Goal: Information Seeking & Learning: Learn about a topic

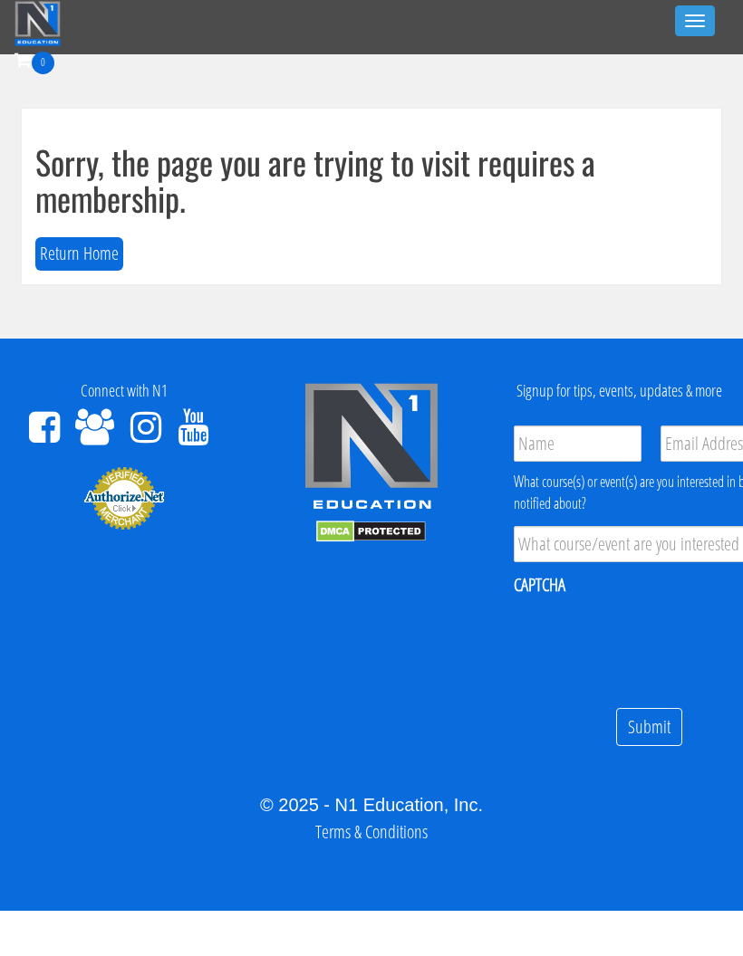
click at [706, 46] on div "0 Certs Course List Events FREE Course Course Preview – Biomechanics Course Pre…" at bounding box center [371, 72] width 714 height 53
click at [702, 34] on button "Toggle navigation" at bounding box center [695, 20] width 40 height 31
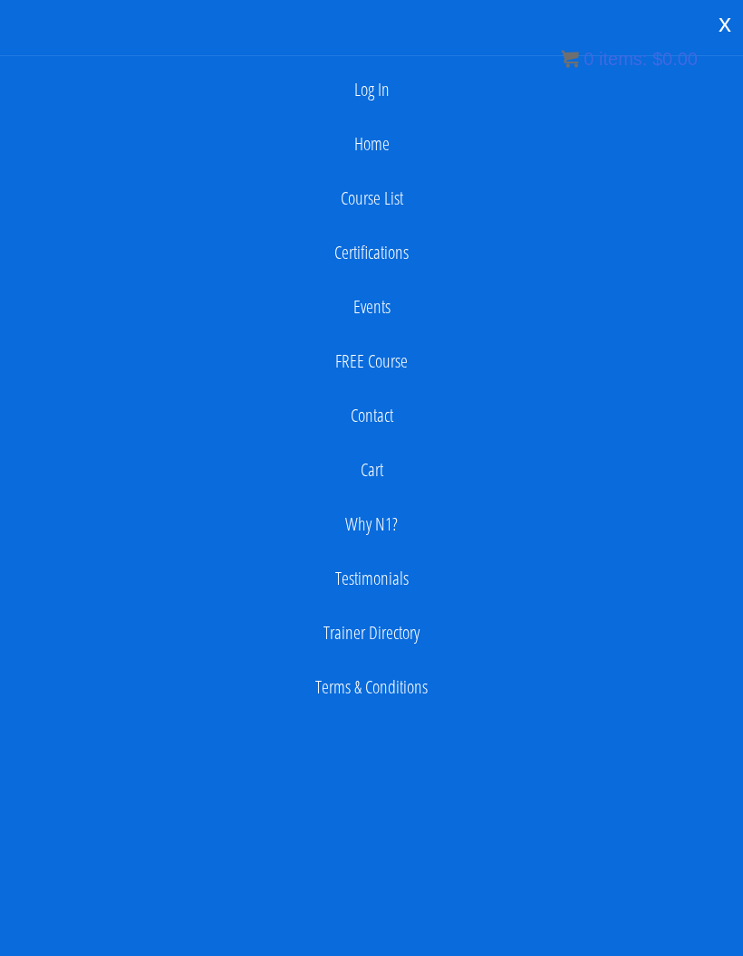
click at [376, 95] on link "Log In" at bounding box center [371, 90] width 725 height 36
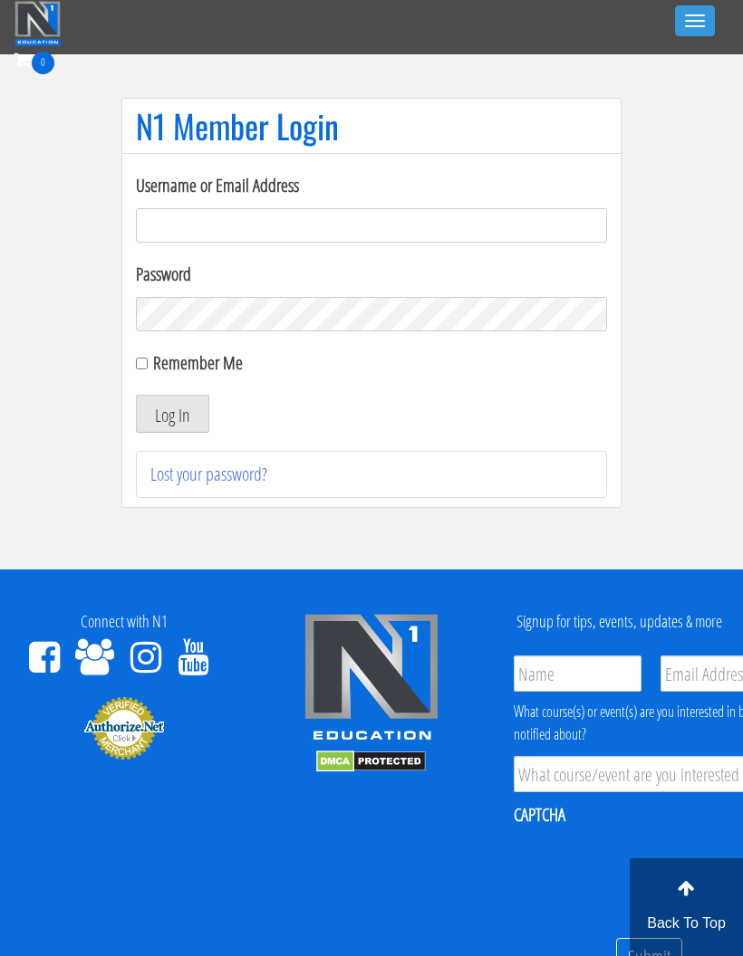
type input "georgiekean@gmail.com"
click at [169, 425] on button "Log In" at bounding box center [172, 414] width 73 height 38
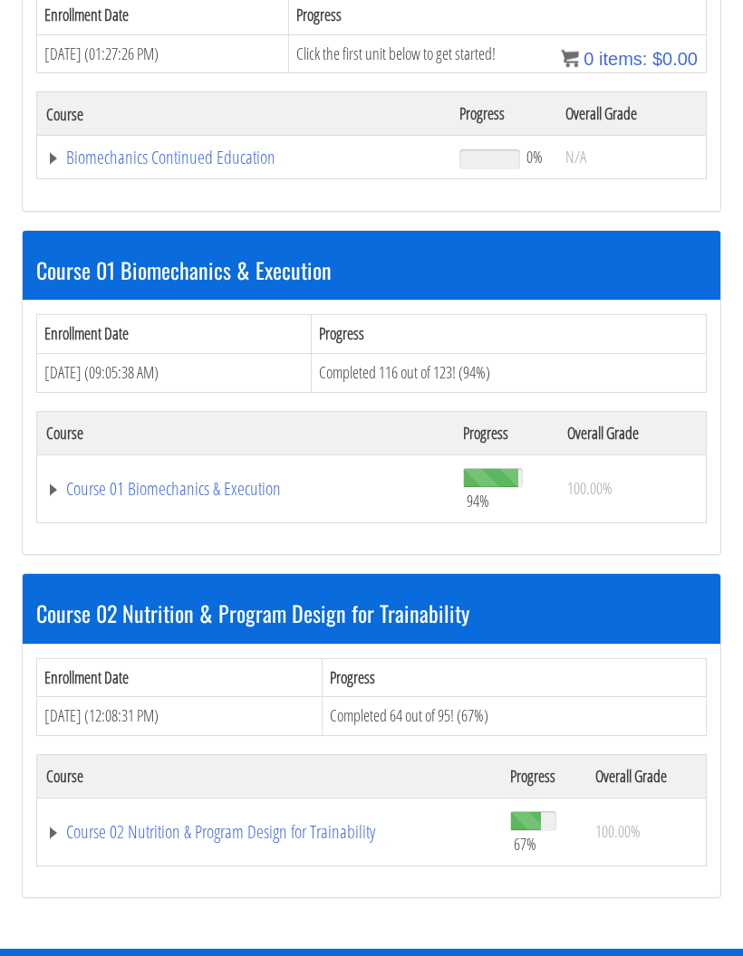
scroll to position [499, 0]
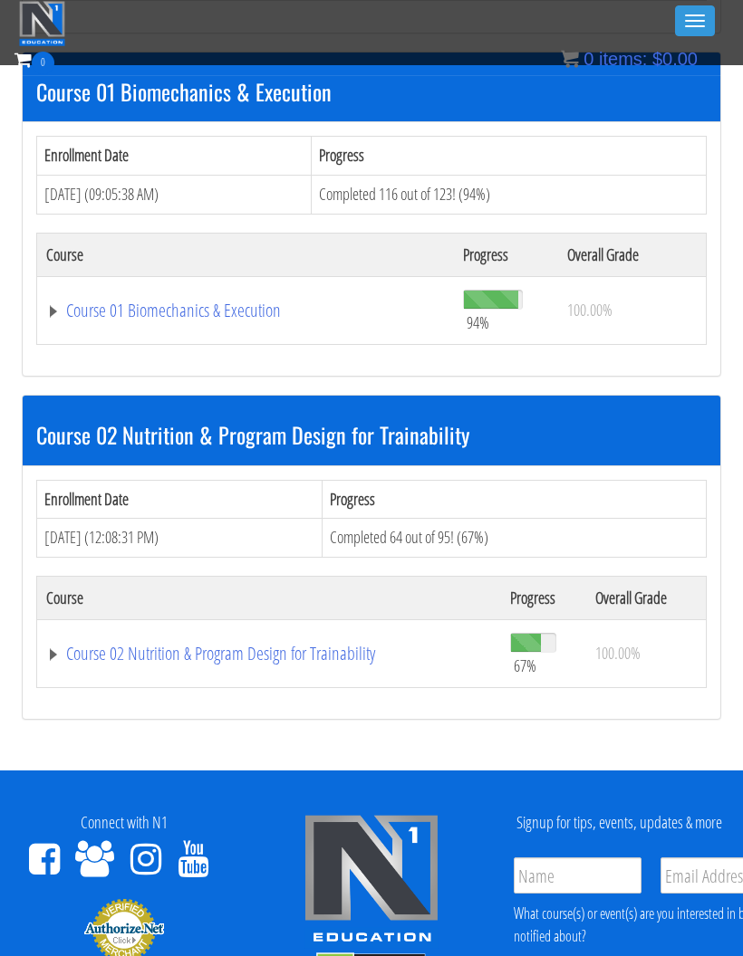
click at [254, 657] on link "Course 02 Nutrition & Program Design for Trainability" at bounding box center [269, 654] width 446 height 18
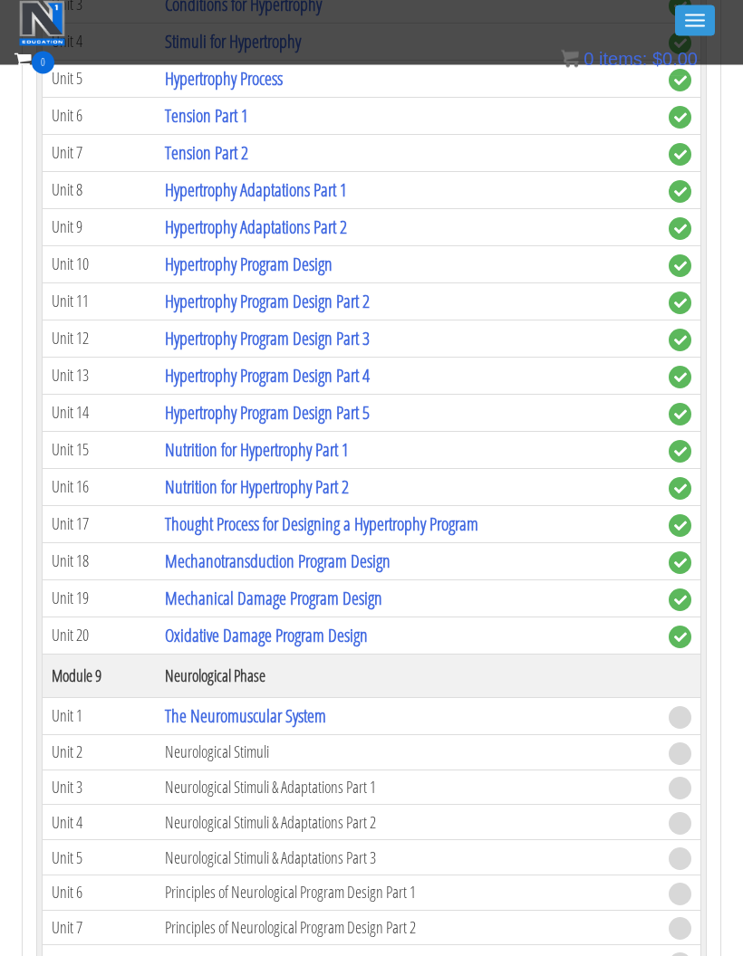
scroll to position [3358, 0]
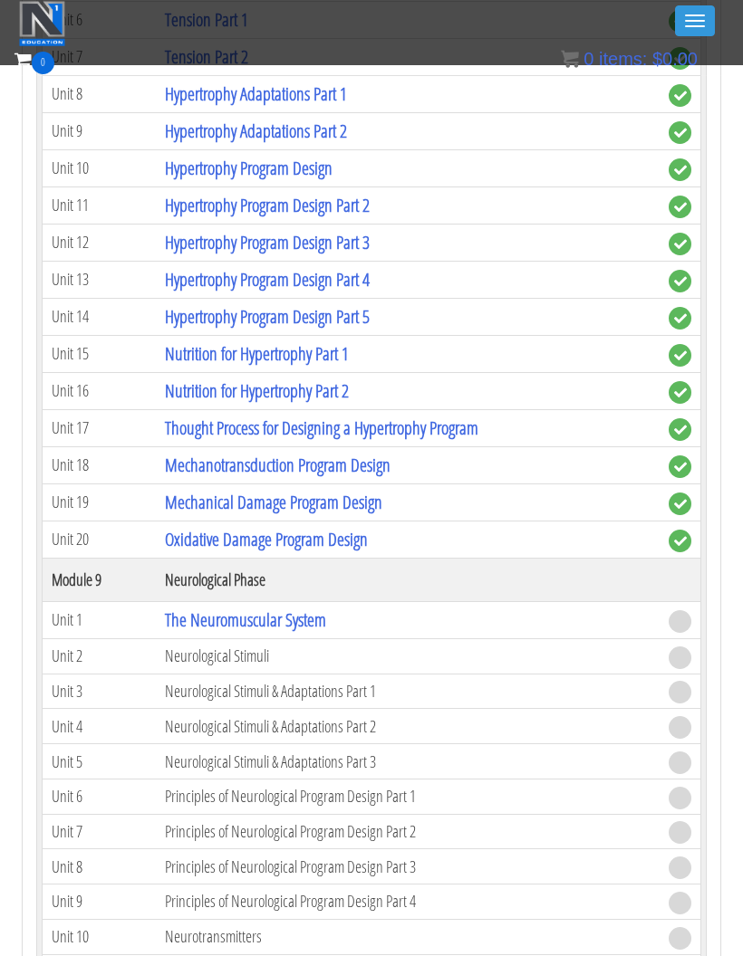
click at [296, 626] on link "The Neuromuscular System" at bounding box center [245, 620] width 161 height 24
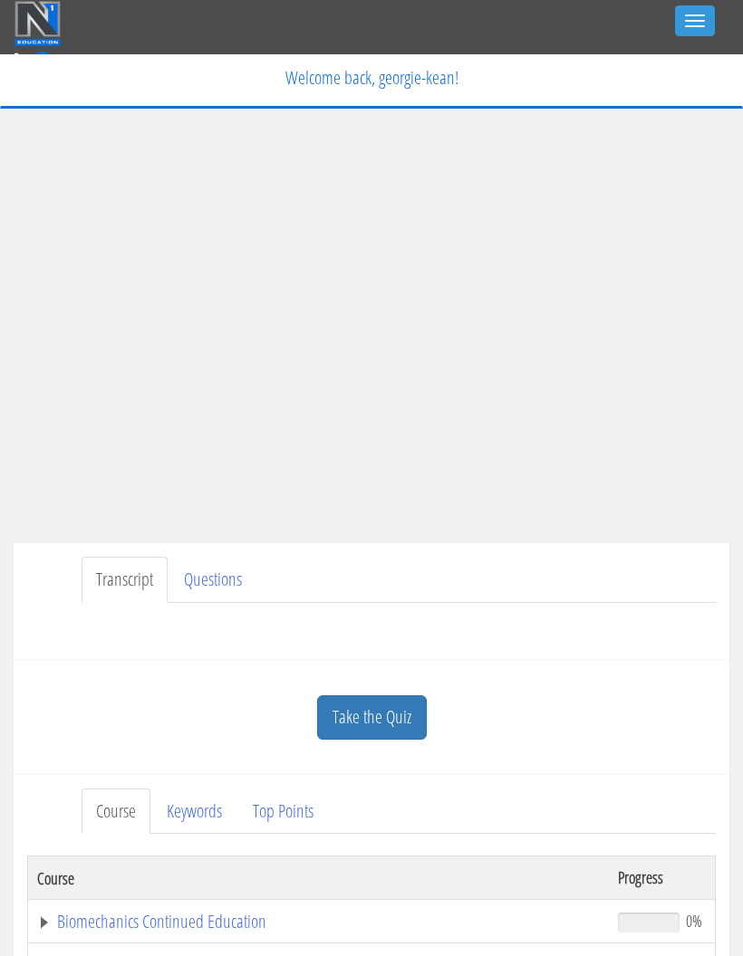
click at [382, 712] on link "Take the Quiz" at bounding box center [372, 718] width 110 height 44
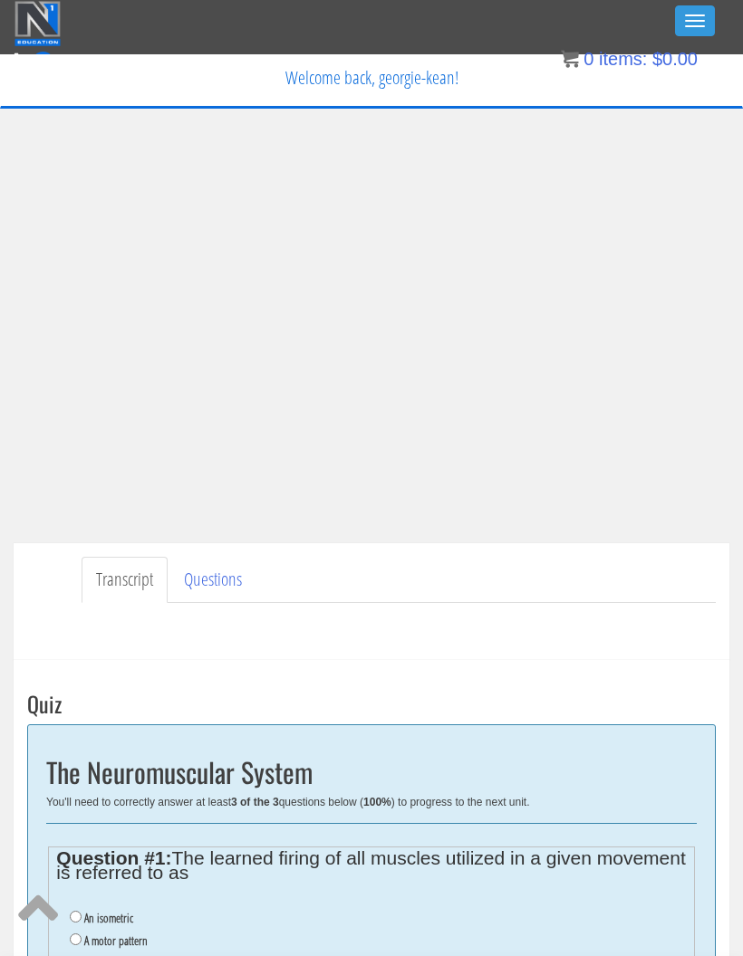
scroll to position [21, 0]
